Goal: Navigation & Orientation: Find specific page/section

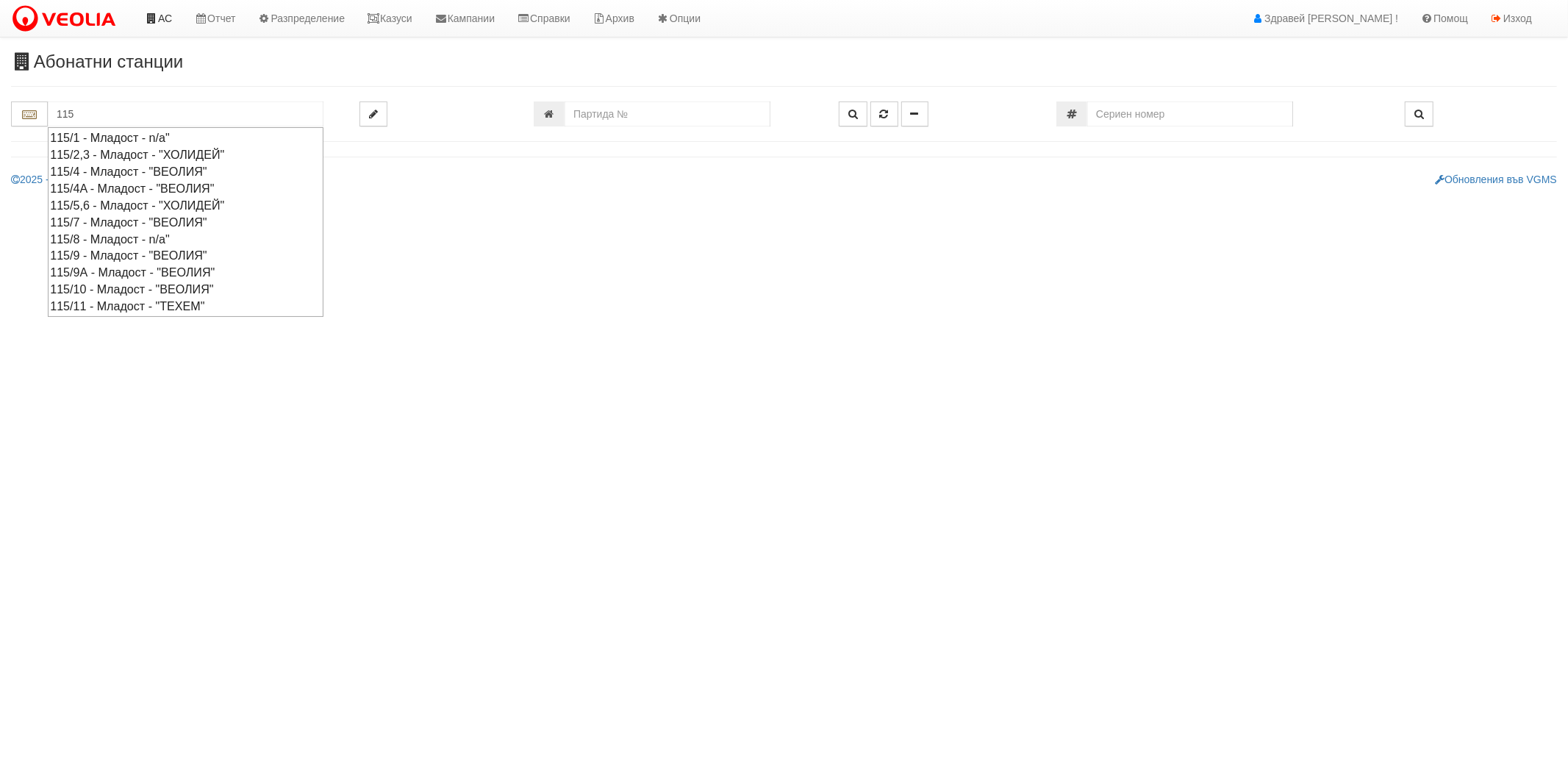
type input "115"
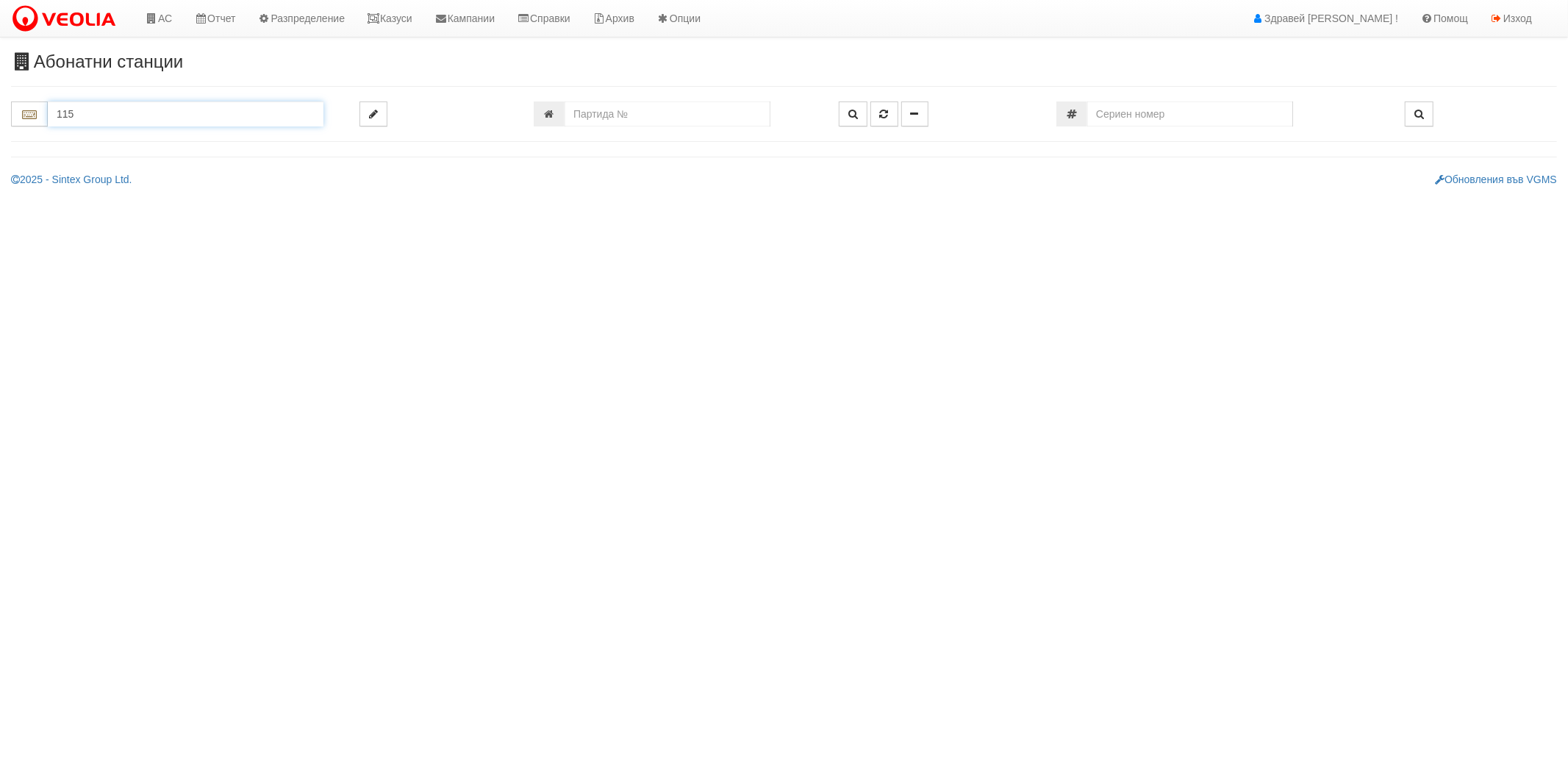
click at [197, 113] on input "115" at bounding box center [185, 114] width 275 height 25
click at [374, 11] on link "Казуси" at bounding box center [390, 18] width 68 height 37
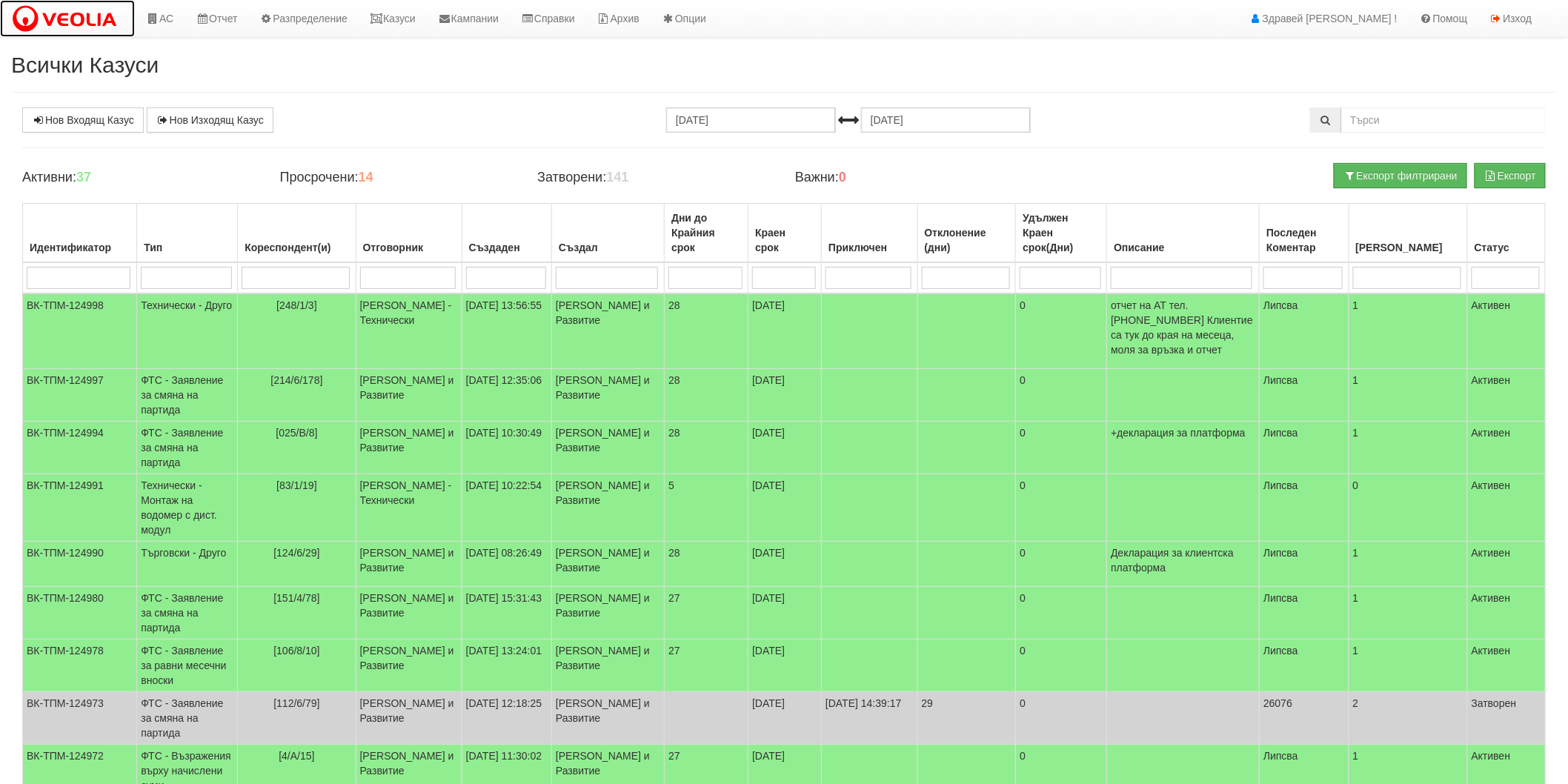
click at [94, 14] on img at bounding box center [67, 20] width 113 height 31
